Goal: Task Accomplishment & Management: Manage account settings

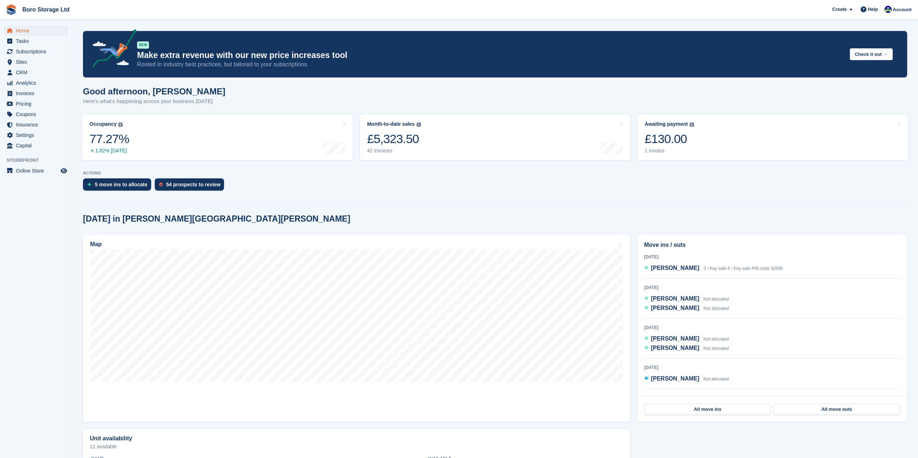
click at [663, 189] on div "5 move ins to allocate 54 prospects to review" at bounding box center [495, 187] width 824 height 16
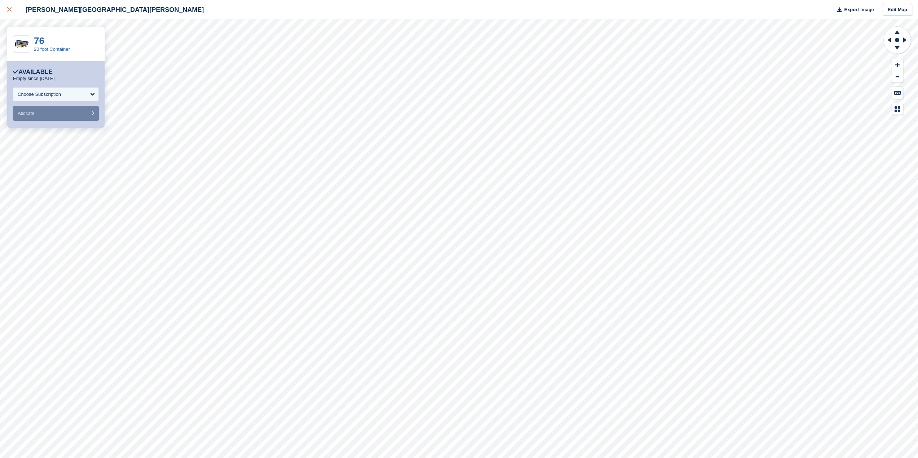
click at [9, 9] on icon at bounding box center [9, 9] width 4 height 4
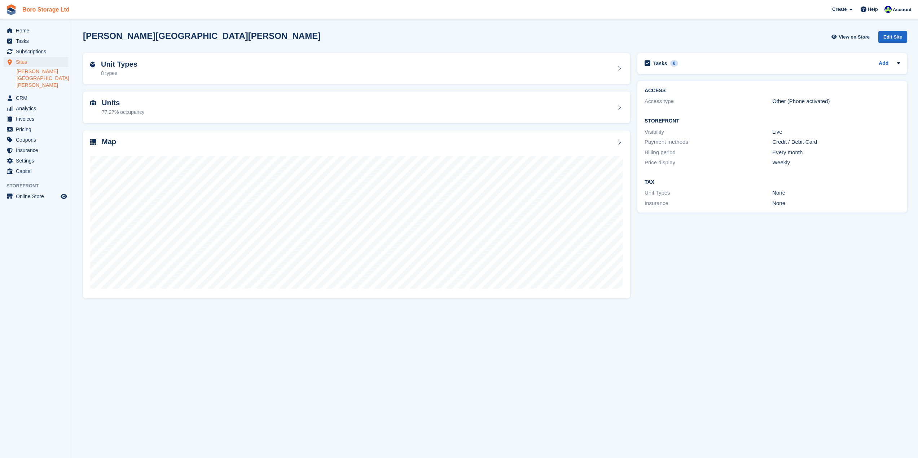
click at [36, 11] on link "Boro Storage Ltd" at bounding box center [45, 10] width 53 height 12
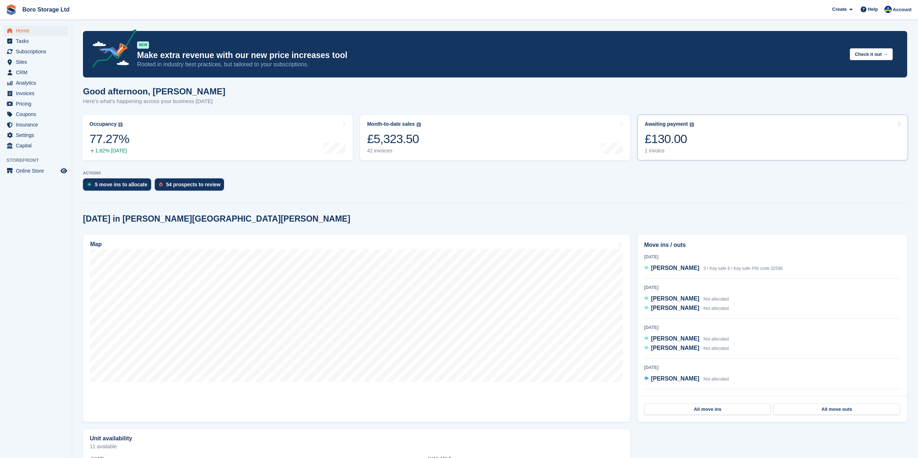
click at [655, 149] on div "1 invoice" at bounding box center [669, 151] width 49 height 6
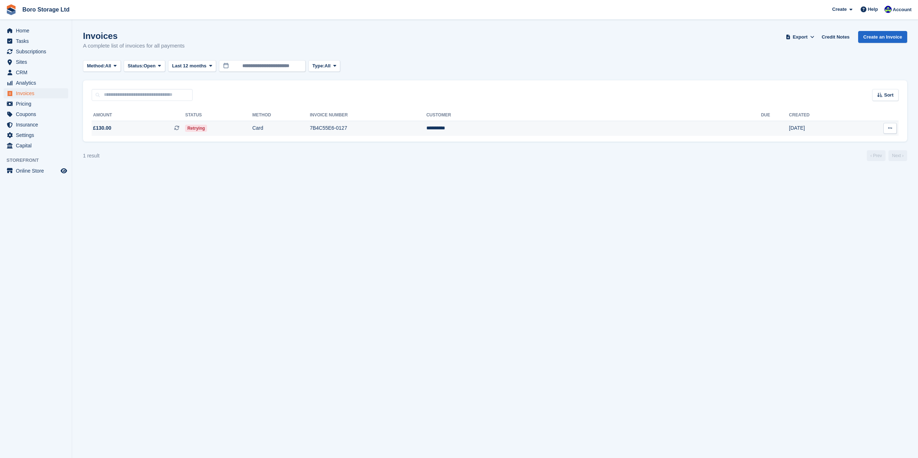
click at [309, 135] on td "Card" at bounding box center [280, 128] width 57 height 15
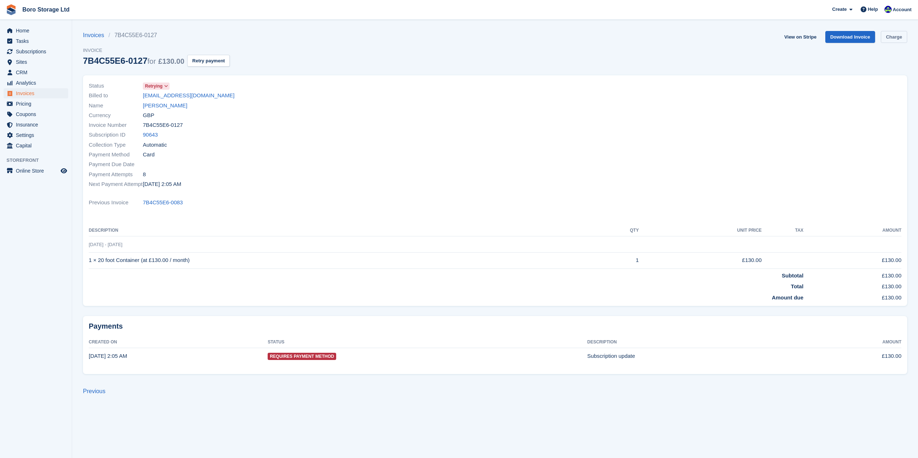
click at [897, 38] on link "Charge" at bounding box center [894, 37] width 26 height 12
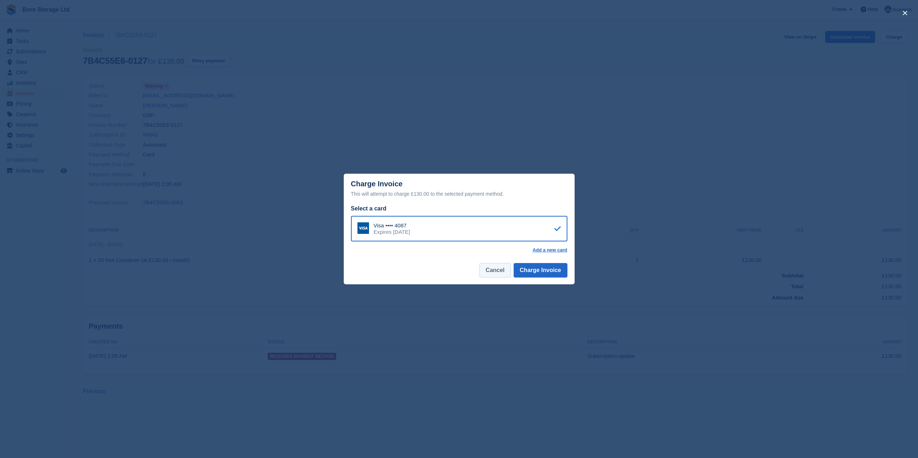
click at [500, 269] on button "Cancel" at bounding box center [494, 270] width 31 height 14
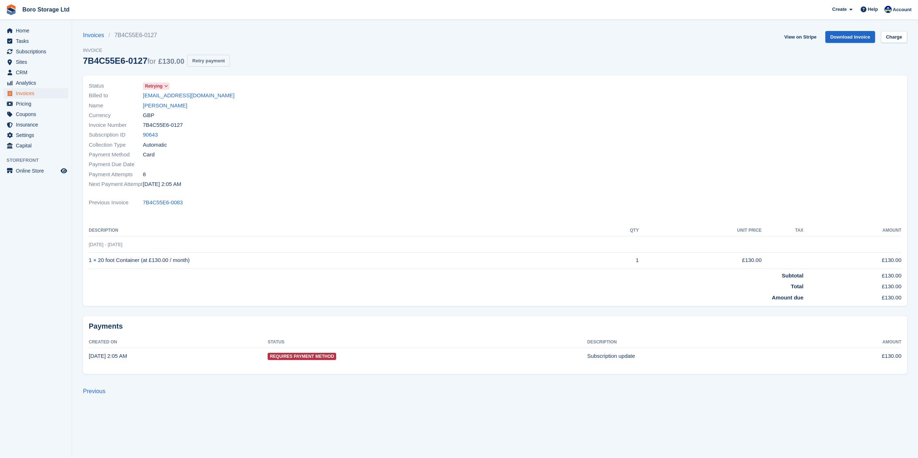
click at [210, 57] on button "Retry payment" at bounding box center [208, 61] width 43 height 12
click at [28, 11] on link "Boro Storage Ltd" at bounding box center [45, 10] width 53 height 12
